Goal: Information Seeking & Learning: Find specific page/section

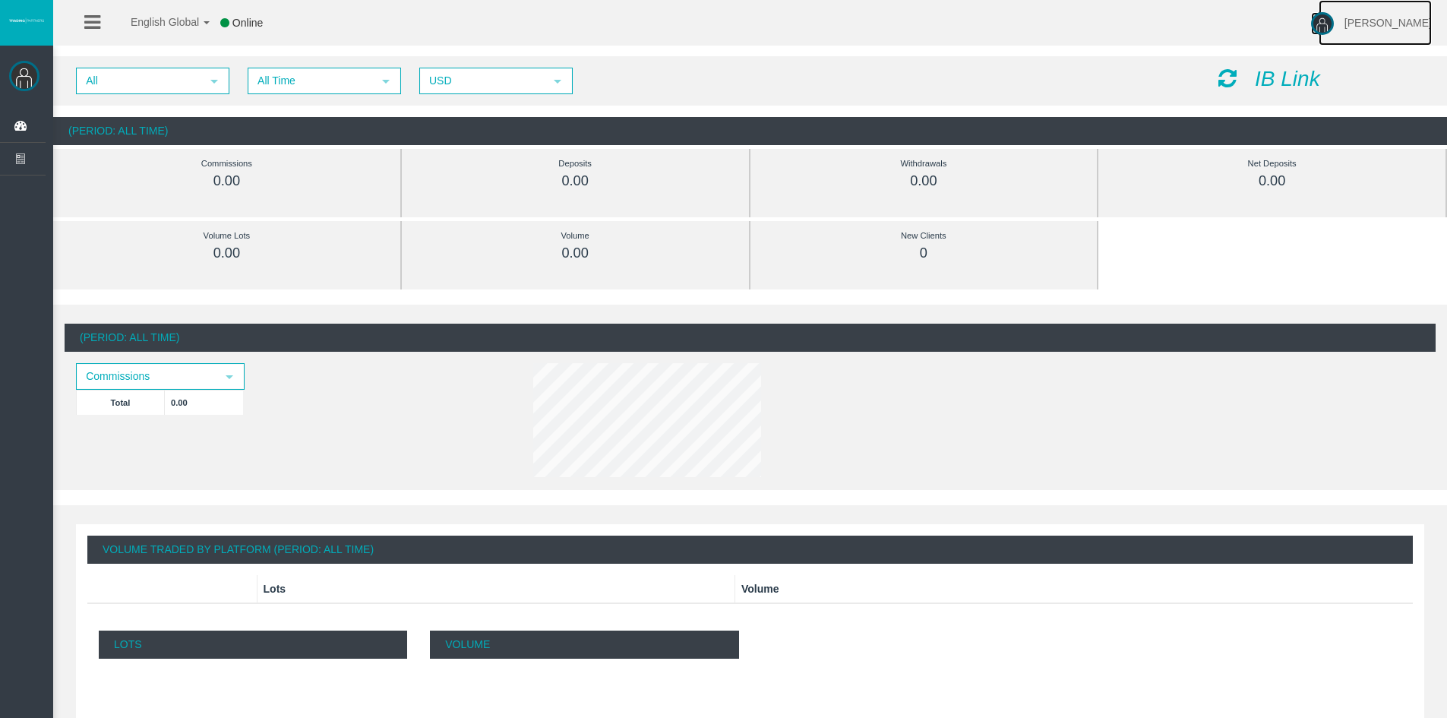
click at [1394, 19] on span "[PERSON_NAME]" at bounding box center [1387, 23] width 87 height 12
click at [21, 82] on img at bounding box center [24, 76] width 30 height 30
click at [142, 26] on span "English Global" at bounding box center [155, 22] width 88 height 12
click at [93, 15] on icon at bounding box center [92, 22] width 16 height 19
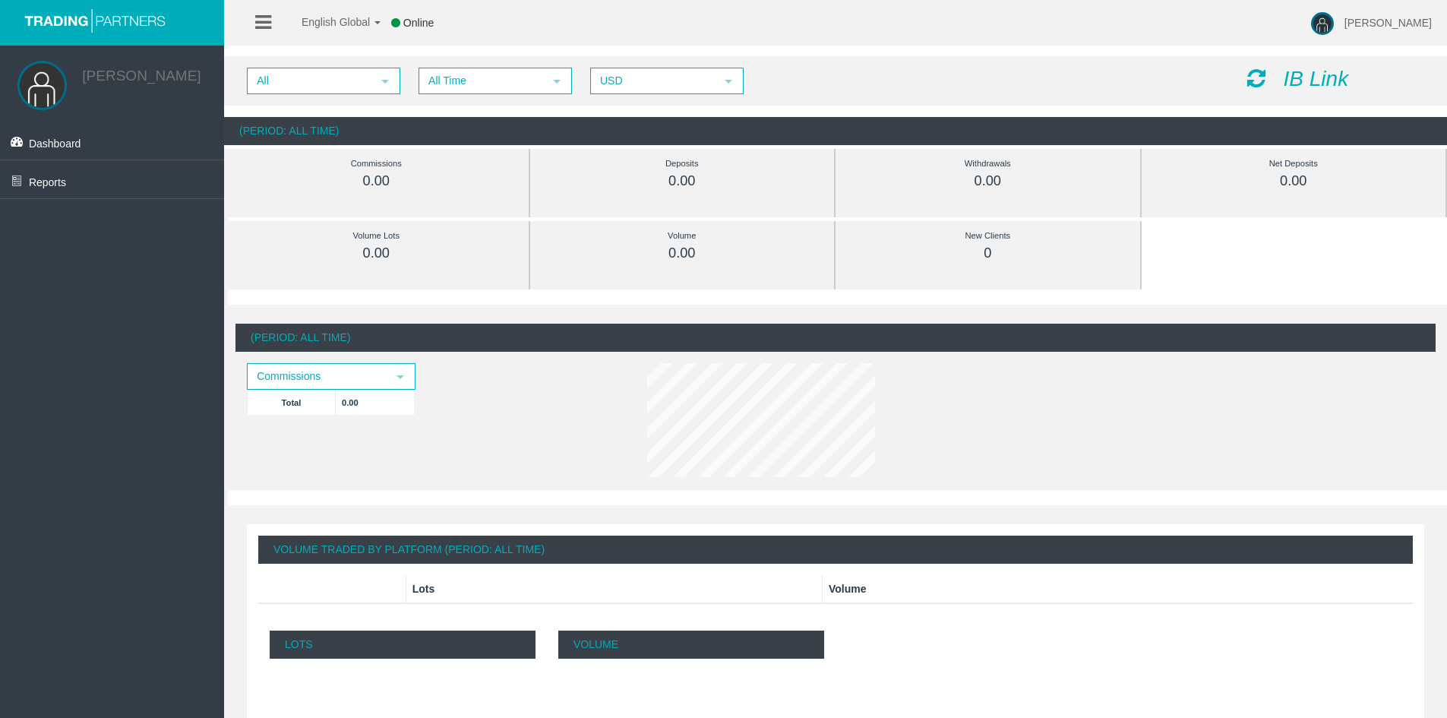
click at [114, 71] on link "[PERSON_NAME]" at bounding box center [141, 76] width 118 height 16
click at [64, 141] on link "Dashboard" at bounding box center [112, 141] width 224 height 38
click at [61, 197] on link "Reports" at bounding box center [112, 179] width 224 height 38
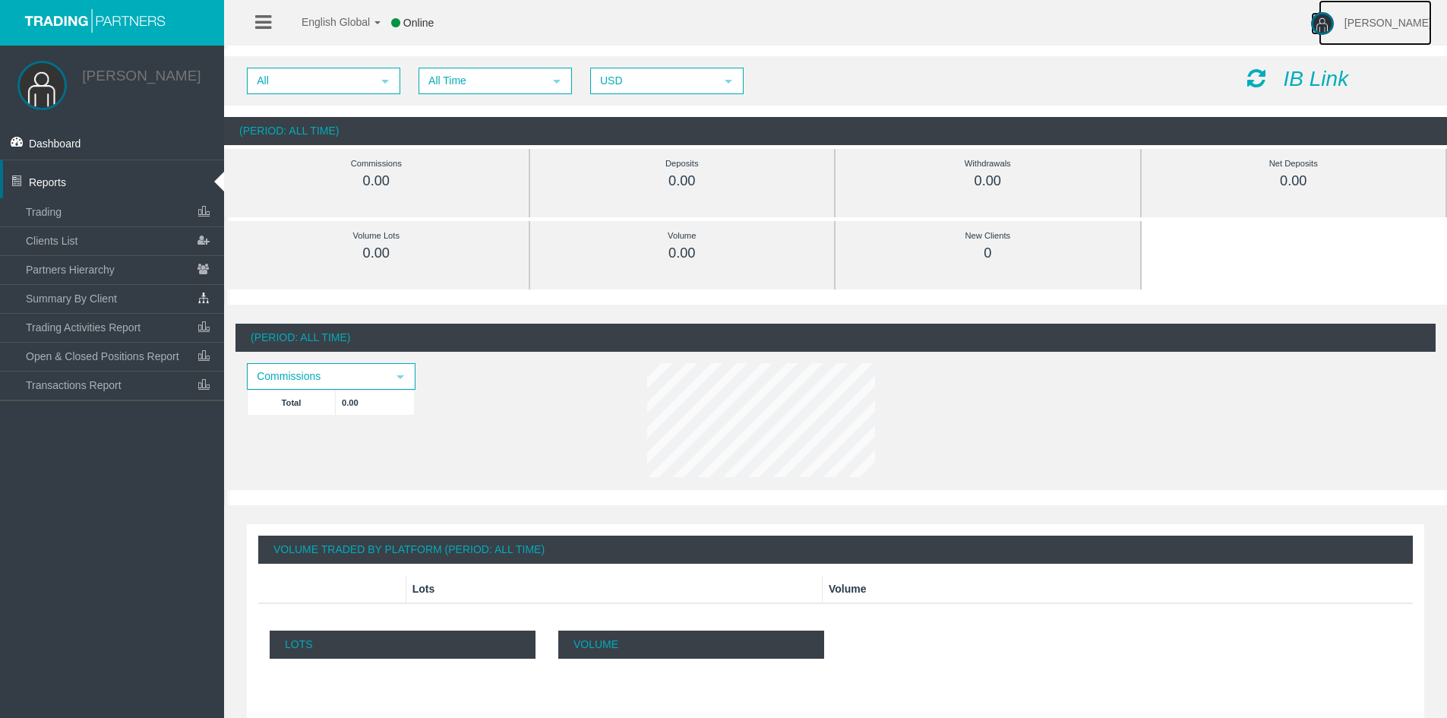
click at [1351, 23] on span "[PERSON_NAME]" at bounding box center [1387, 23] width 87 height 12
click at [1373, 63] on link "Help" at bounding box center [1383, 61] width 137 height 33
